Goal: Navigation & Orientation: Understand site structure

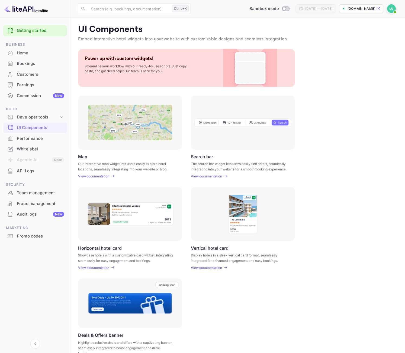
click at [214, 177] on p "View documentation" at bounding box center [206, 176] width 31 height 4
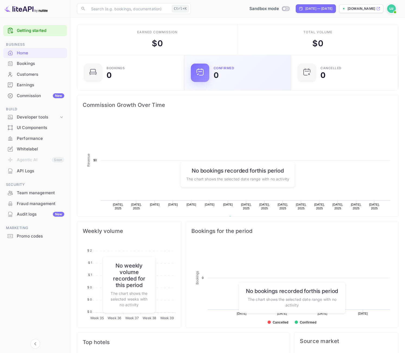
scroll to position [84, 99]
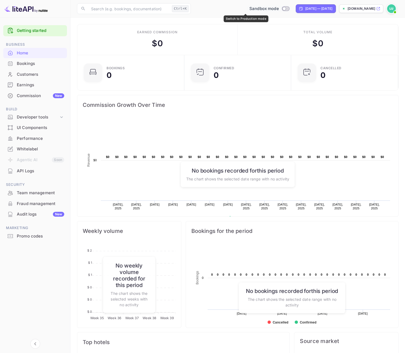
click at [278, 9] on input "Switch to Production mode" at bounding box center [283, 9] width 11 height 4
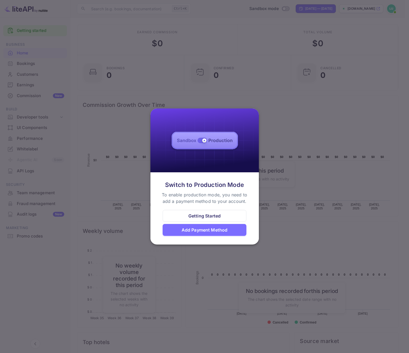
click at [214, 215] on div "Getting Started" at bounding box center [204, 216] width 32 height 6
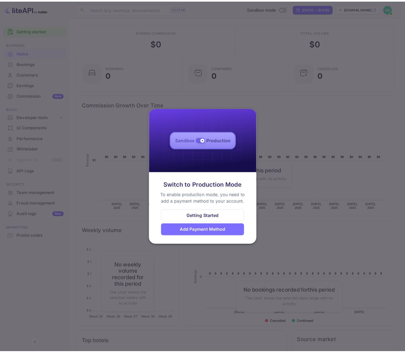
scroll to position [4, 4]
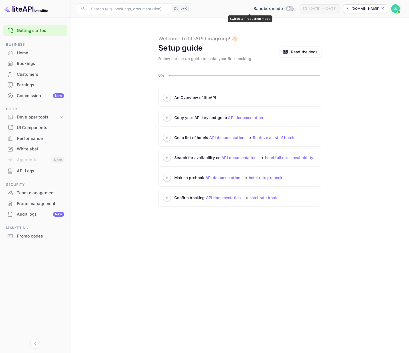
click at [282, 8] on input "Switch to Production mode" at bounding box center [287, 9] width 11 height 4
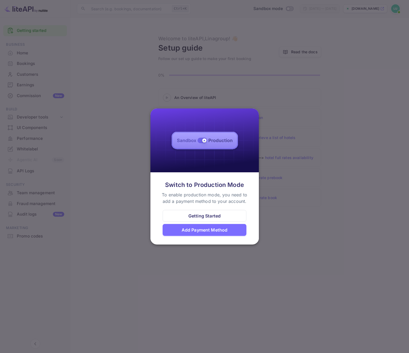
click at [236, 233] on div "Add Payment Method" at bounding box center [204, 230] width 84 height 12
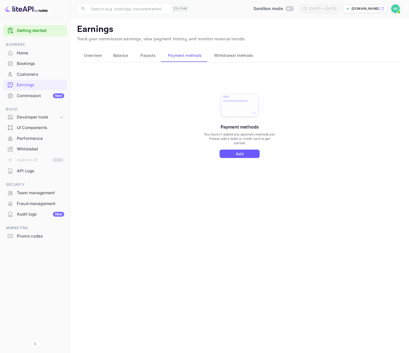
click at [251, 156] on button "Add" at bounding box center [239, 154] width 40 height 8
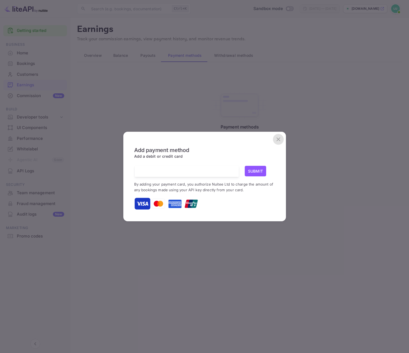
click at [280, 140] on icon "close" at bounding box center [278, 139] width 6 height 6
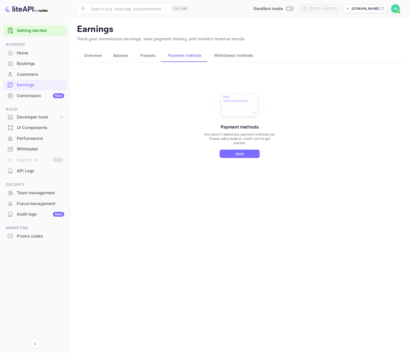
click at [24, 149] on div "Whitelabel" at bounding box center [40, 149] width 47 height 6
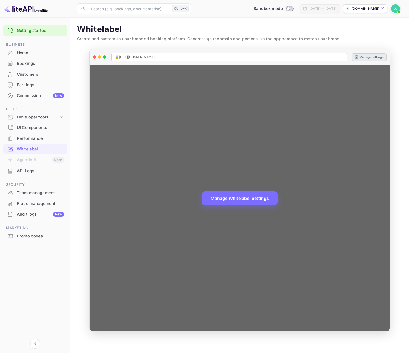
click at [363, 56] on button "Manage Settings" at bounding box center [368, 57] width 35 height 8
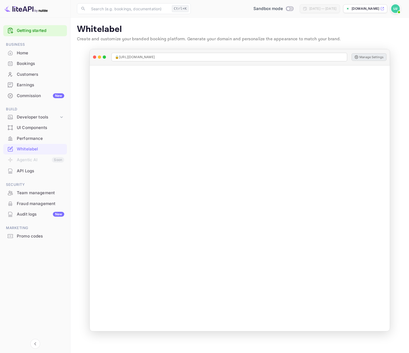
click at [216, 29] on p "Whitelabel" at bounding box center [239, 29] width 325 height 11
click at [34, 168] on div "API Logs" at bounding box center [35, 171] width 64 height 11
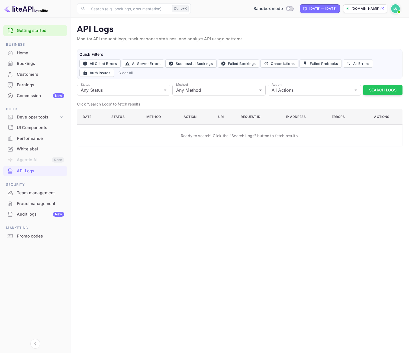
click at [26, 55] on div "Home" at bounding box center [40, 53] width 47 height 6
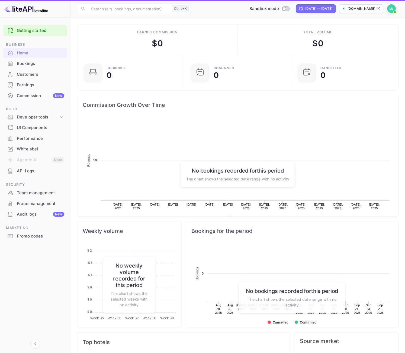
scroll to position [84, 99]
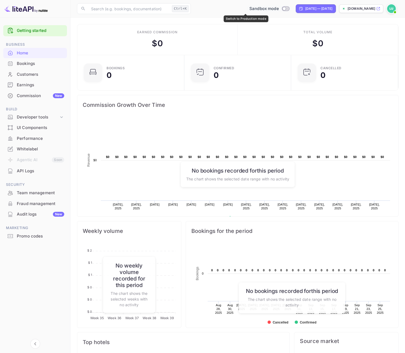
click at [278, 9] on input "Switch to Production mode" at bounding box center [283, 9] width 11 height 4
checkbox input "false"
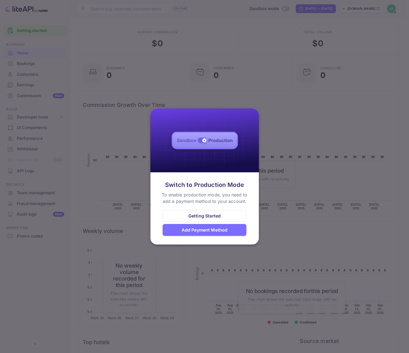
click at [218, 229] on div "Add Payment Method" at bounding box center [204, 230] width 46 height 6
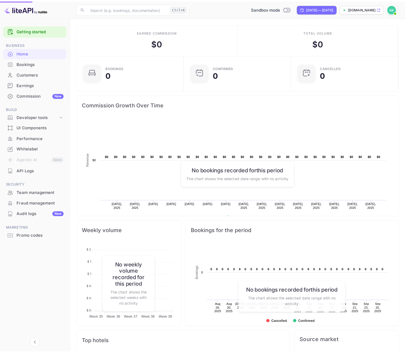
scroll to position [4, 4]
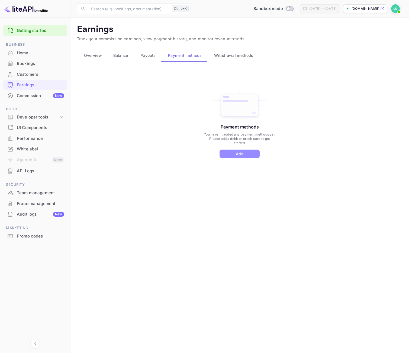
click at [241, 154] on button "Add" at bounding box center [239, 154] width 40 height 8
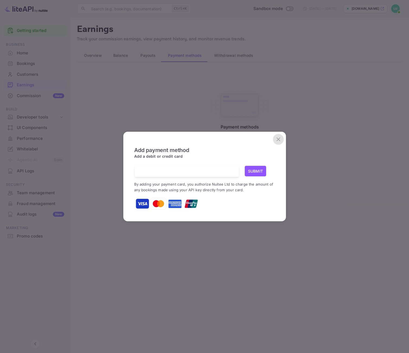
click at [279, 138] on icon "close" at bounding box center [278, 140] width 4 height 4
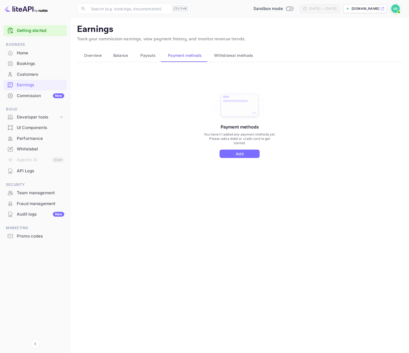
click at [242, 54] on span "Withdrawal methods" at bounding box center [233, 55] width 39 height 6
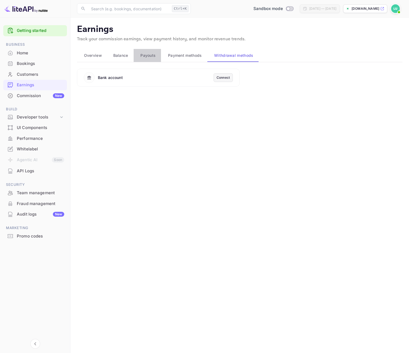
click at [145, 56] on span "Payouts" at bounding box center [147, 55] width 15 height 6
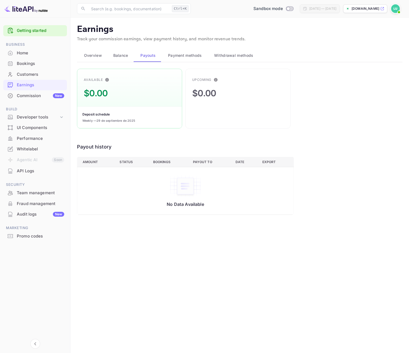
click at [127, 55] on span "Balance" at bounding box center [120, 55] width 15 height 6
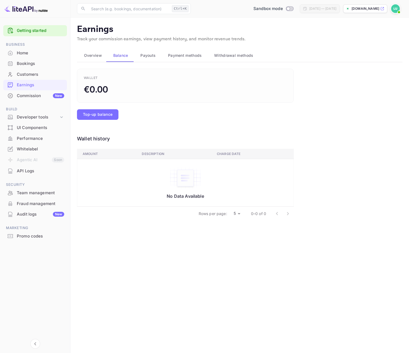
click at [96, 57] on span "Overview" at bounding box center [93, 55] width 18 height 6
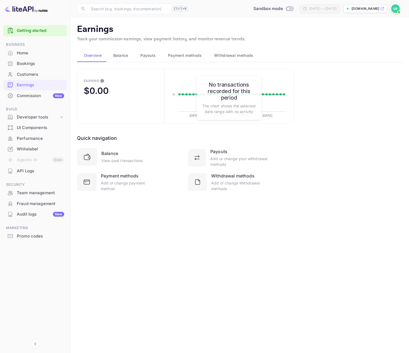
click at [328, 58] on div "Overview Balance Payouts Payment methods Withdrawal methods" at bounding box center [239, 55] width 325 height 13
click at [108, 172] on div "Balance View past transactions Payouts Add or change your withdrawal methods Pa…" at bounding box center [185, 169] width 217 height 43
click at [109, 179] on div "Payment methods" at bounding box center [120, 176] width 38 height 6
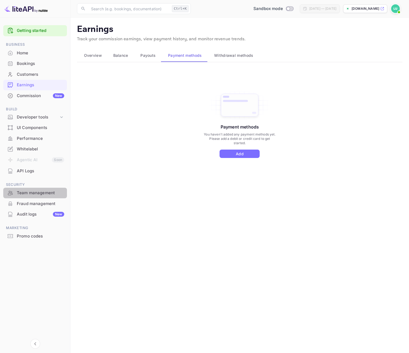
click at [40, 195] on div "Team management" at bounding box center [40, 193] width 47 height 6
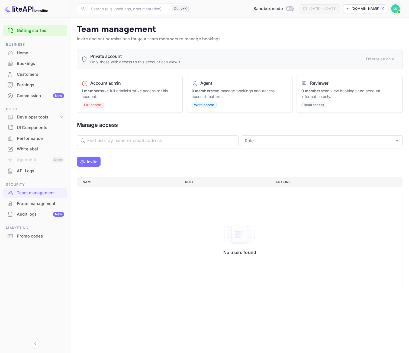
click at [49, 203] on div "Fraud management" at bounding box center [40, 204] width 47 height 6
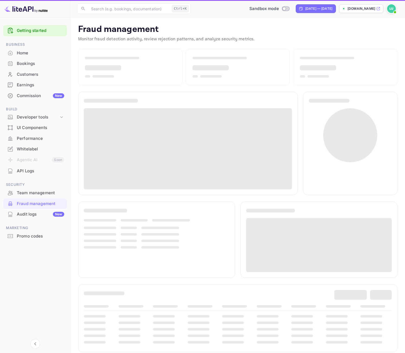
click at [36, 213] on div "Audit logs New" at bounding box center [40, 214] width 47 height 6
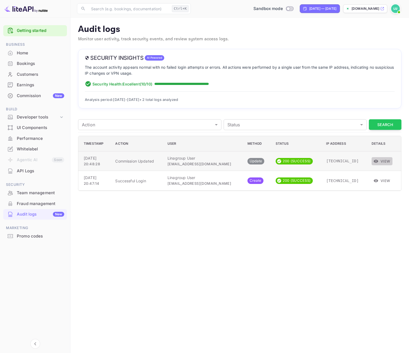
click at [384, 162] on button "View" at bounding box center [381, 161] width 21 height 8
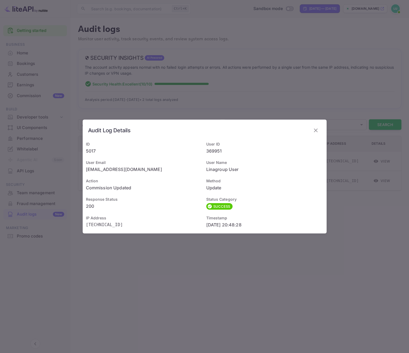
click at [317, 134] on button "button" at bounding box center [315, 130] width 11 height 11
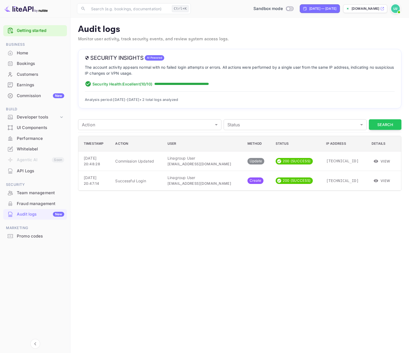
click at [33, 205] on div "Fraud management" at bounding box center [40, 204] width 47 height 6
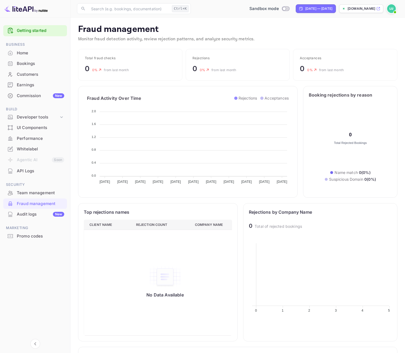
scroll to position [107, 139]
click at [40, 194] on div "Team management" at bounding box center [40, 193] width 47 height 6
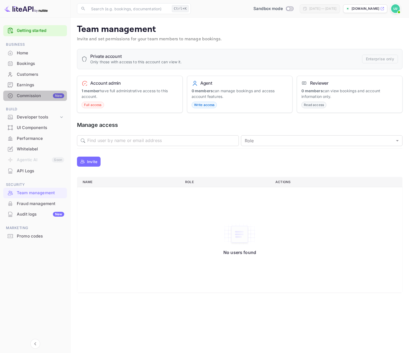
click at [35, 96] on div "Commission New" at bounding box center [40, 96] width 47 height 6
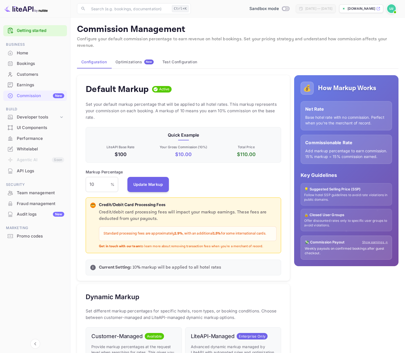
click at [32, 151] on div "Whitelabel" at bounding box center [40, 149] width 47 height 6
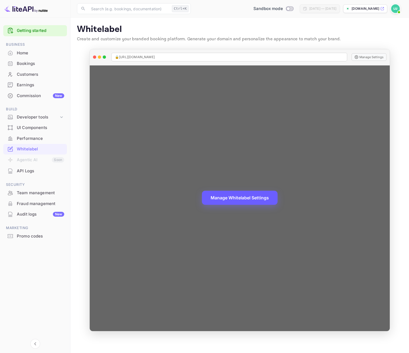
click at [249, 198] on button "Manage Whitelabel Settings" at bounding box center [240, 198] width 76 height 14
